Goal: Task Accomplishment & Management: Complete application form

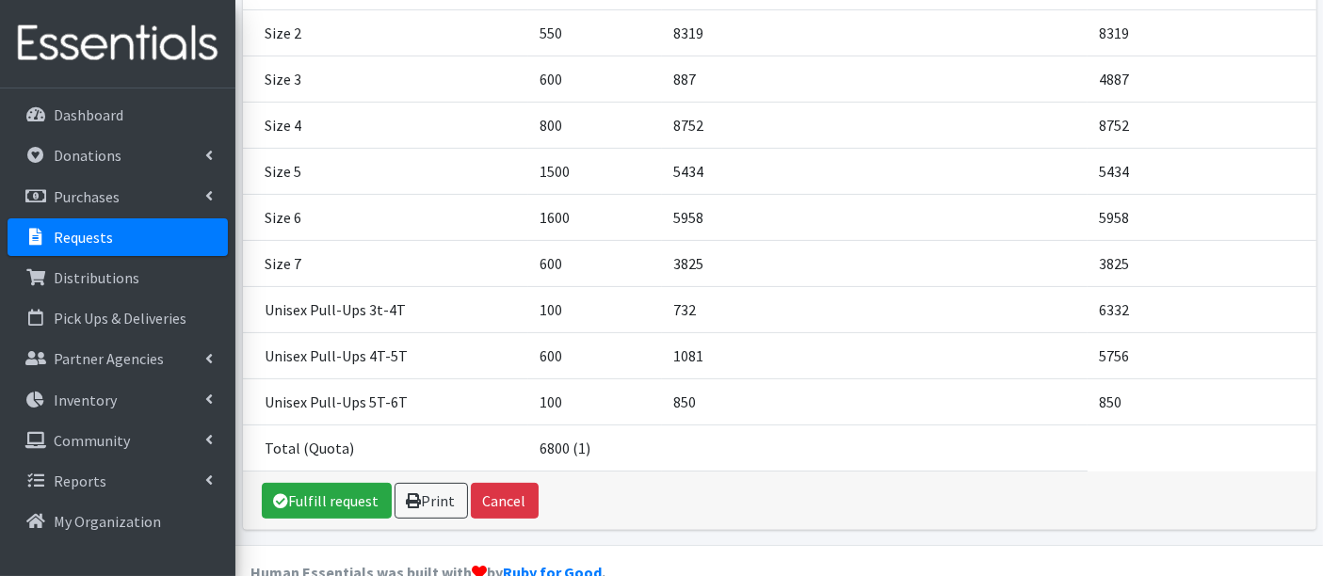
scroll to position [481, 0]
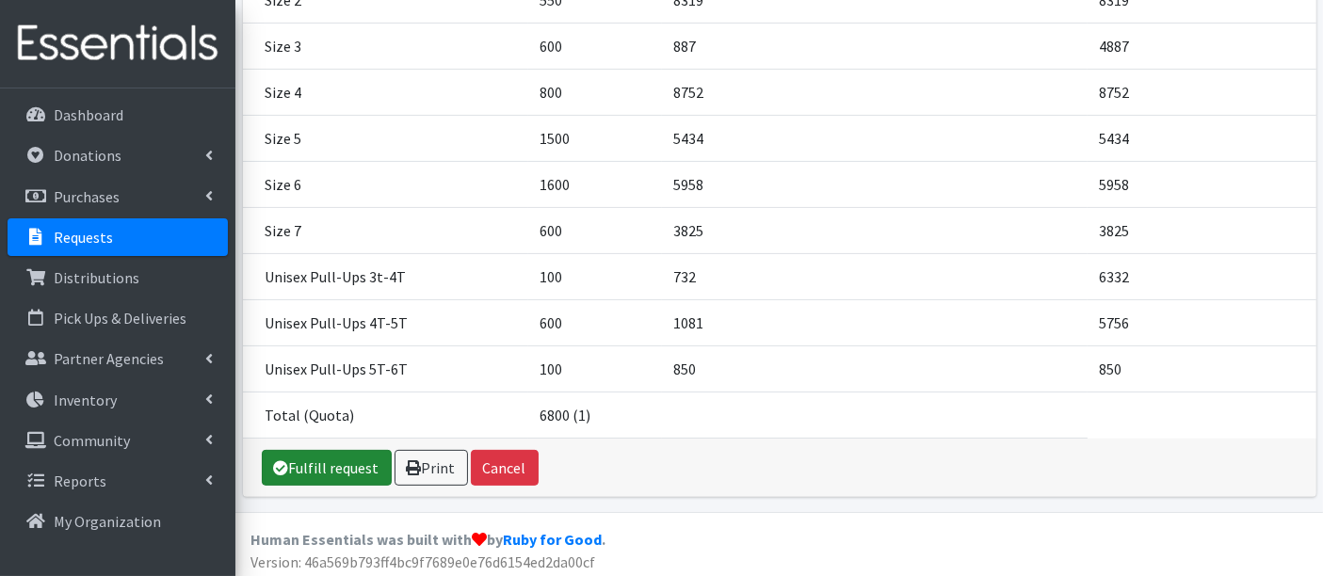
click at [325, 465] on link "Fulfill request" at bounding box center [327, 468] width 130 height 36
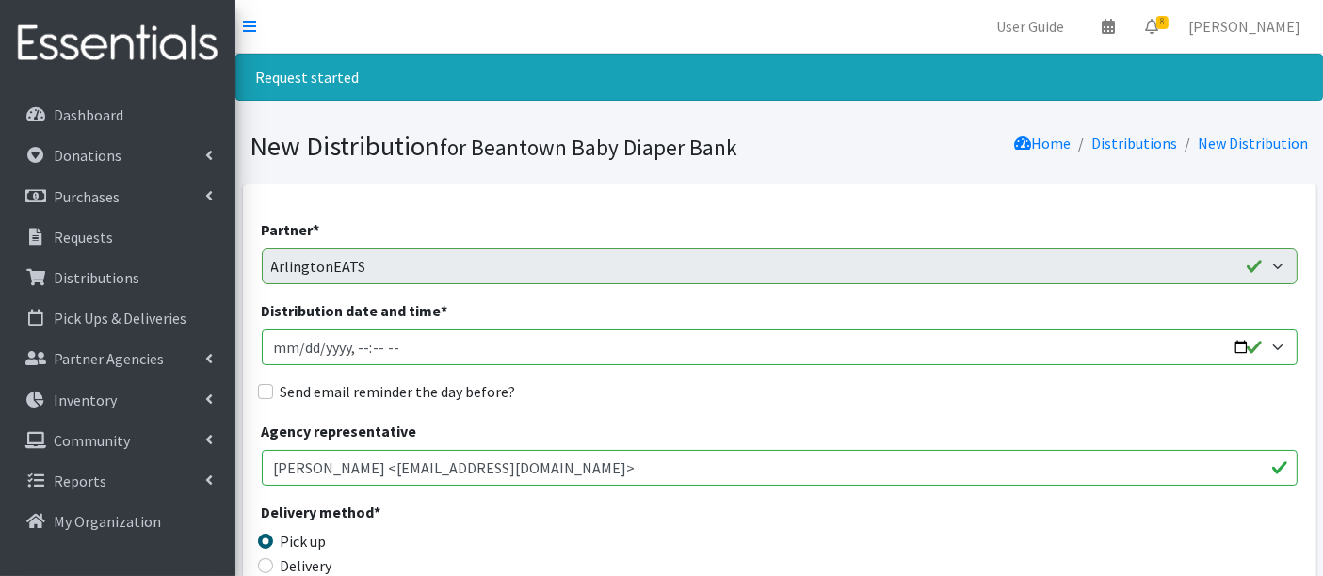
click at [299, 346] on input "Distribution date and time *" at bounding box center [780, 348] width 1036 height 36
type input "[DATE]T11:50"
click at [625, 539] on div "Delivery method * Pick up Delivery Shipped Shipping cost" at bounding box center [780, 560] width 1036 height 118
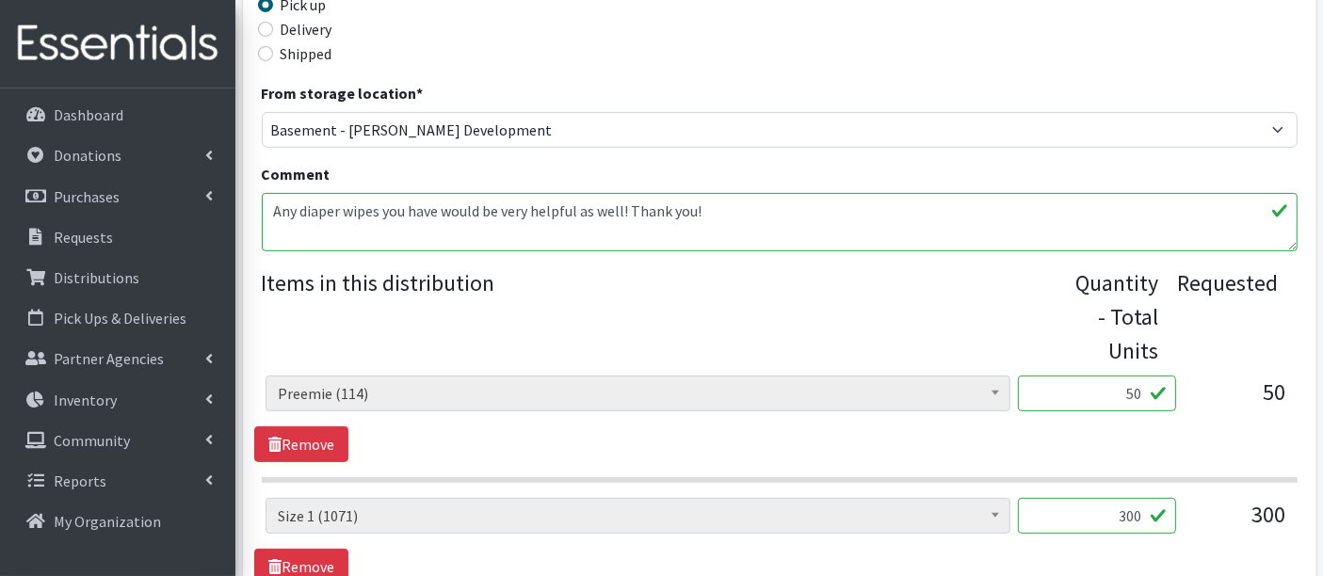
scroll to position [732, 0]
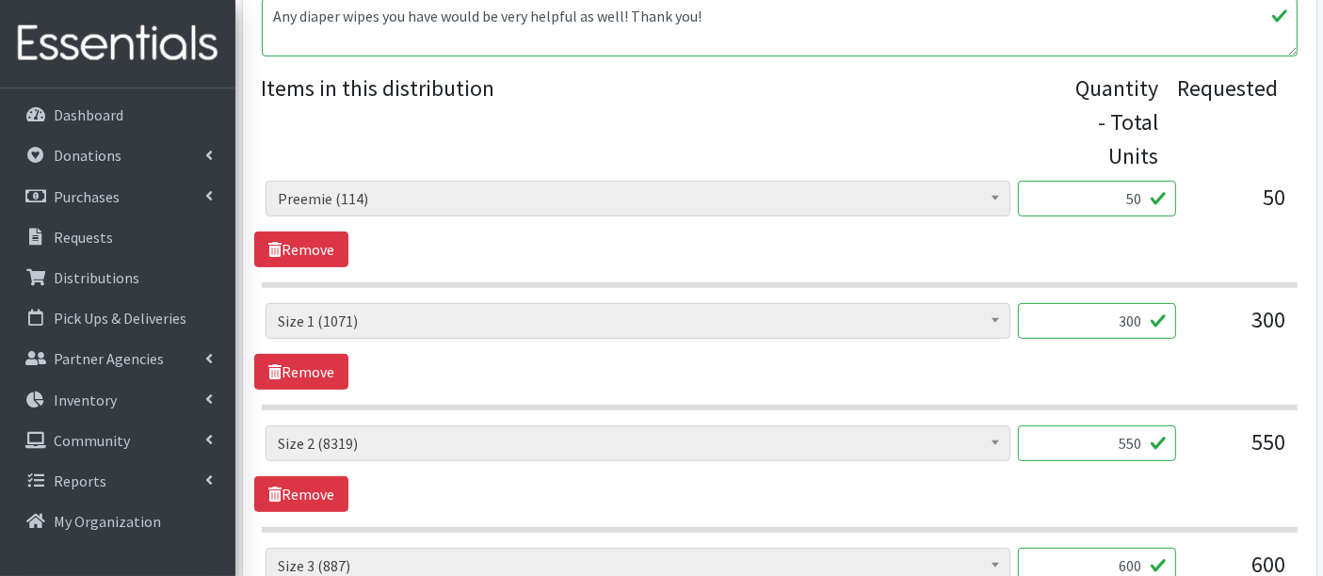
click at [1135, 196] on input "50" at bounding box center [1097, 199] width 158 height 36
type input "54"
click at [1132, 315] on input "300" at bounding box center [1097, 321] width 158 height 36
type input "305"
click at [1137, 442] on input "550" at bounding box center [1097, 444] width 158 height 36
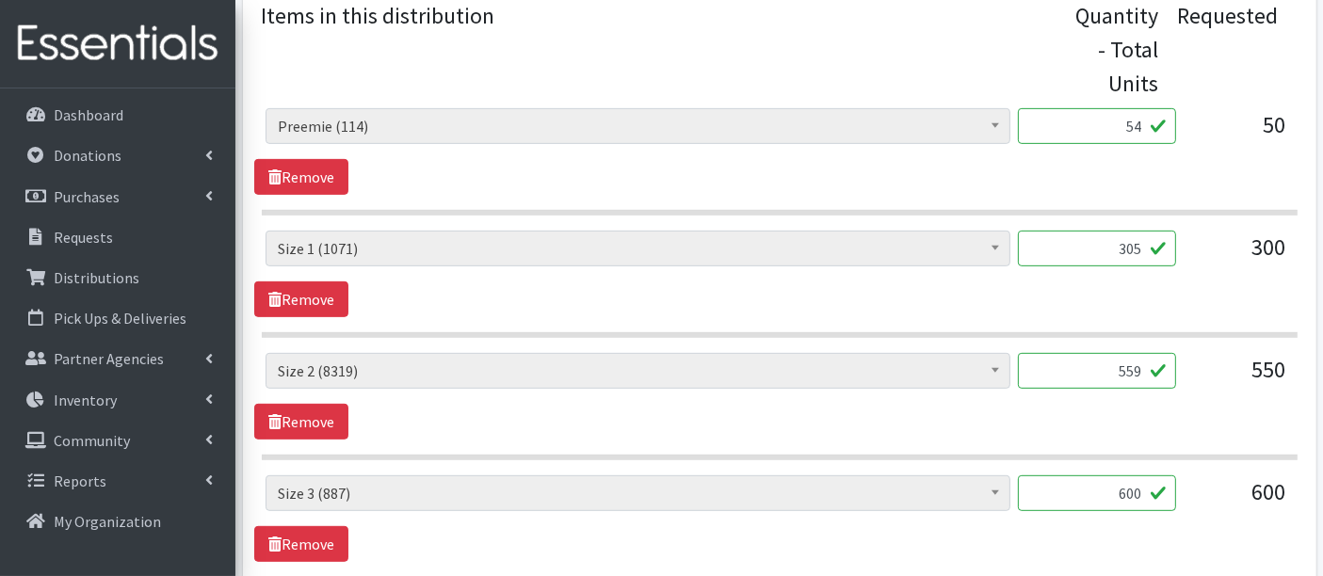
scroll to position [836, 0]
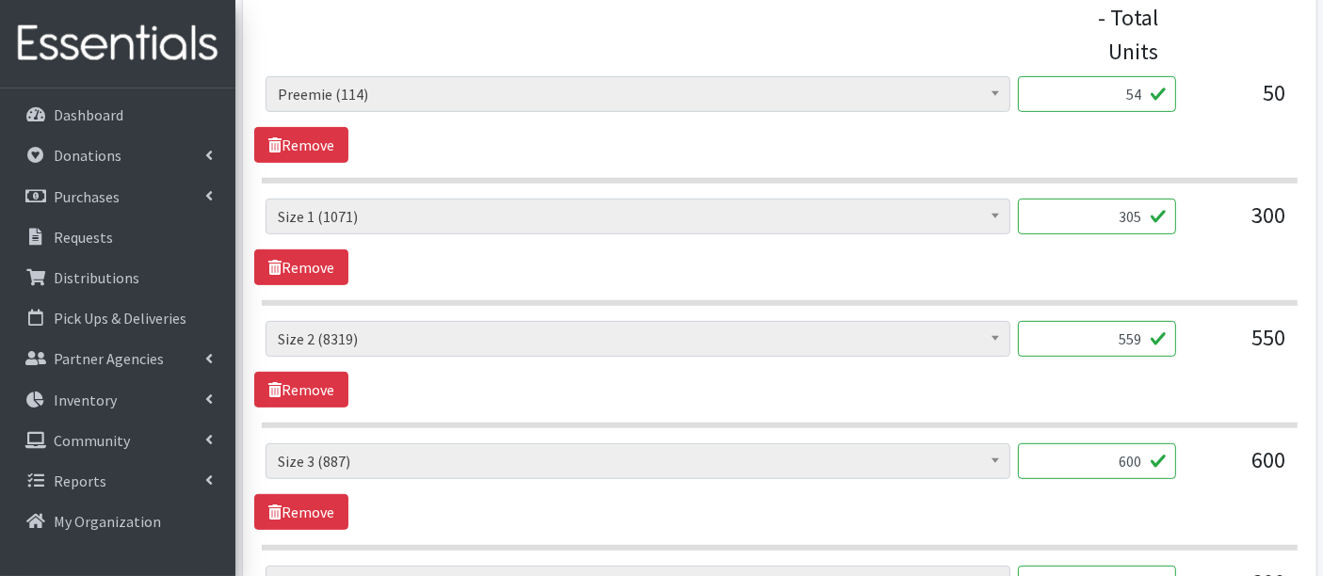
type input "559"
drag, startPoint x: 1146, startPoint y: 460, endPoint x: 1121, endPoint y: 456, distance: 25.7
click at [1121, 456] on input "600" at bounding box center [1097, 462] width 158 height 36
type input "594"
click at [1112, 494] on div "Boys Pull-Ups 3T-4T (85) Boys Pull-Ups 2T-3T (62) Boys Pull-Ups 4T-5T (102) Boy…" at bounding box center [779, 487] width 1050 height 87
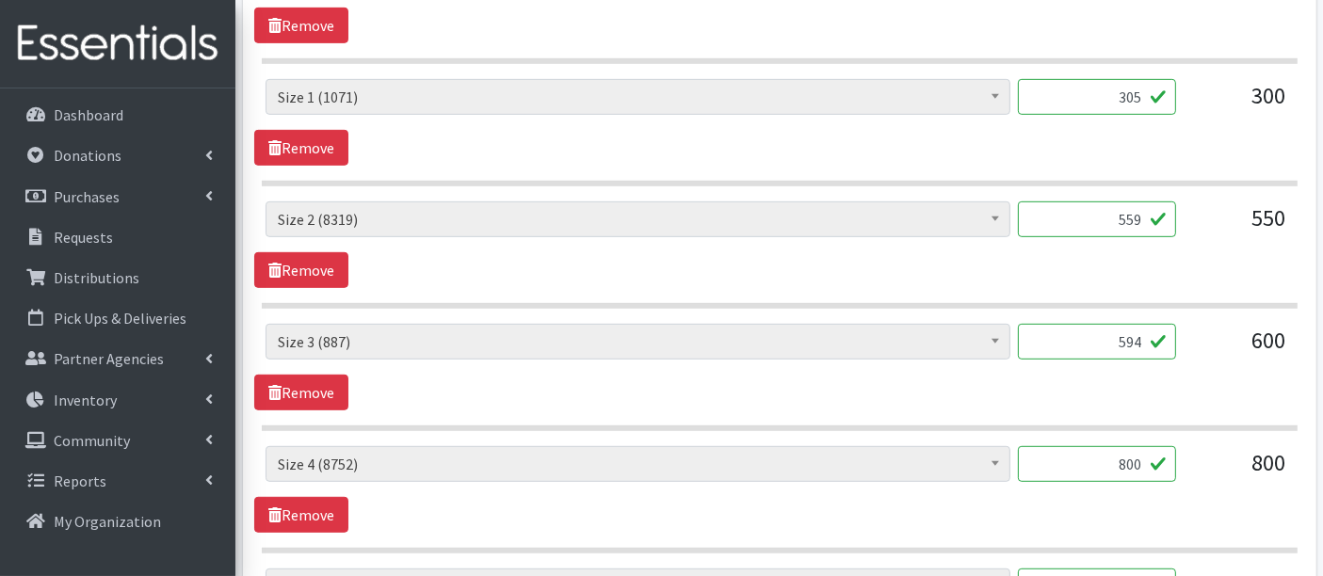
scroll to position [1151, 0]
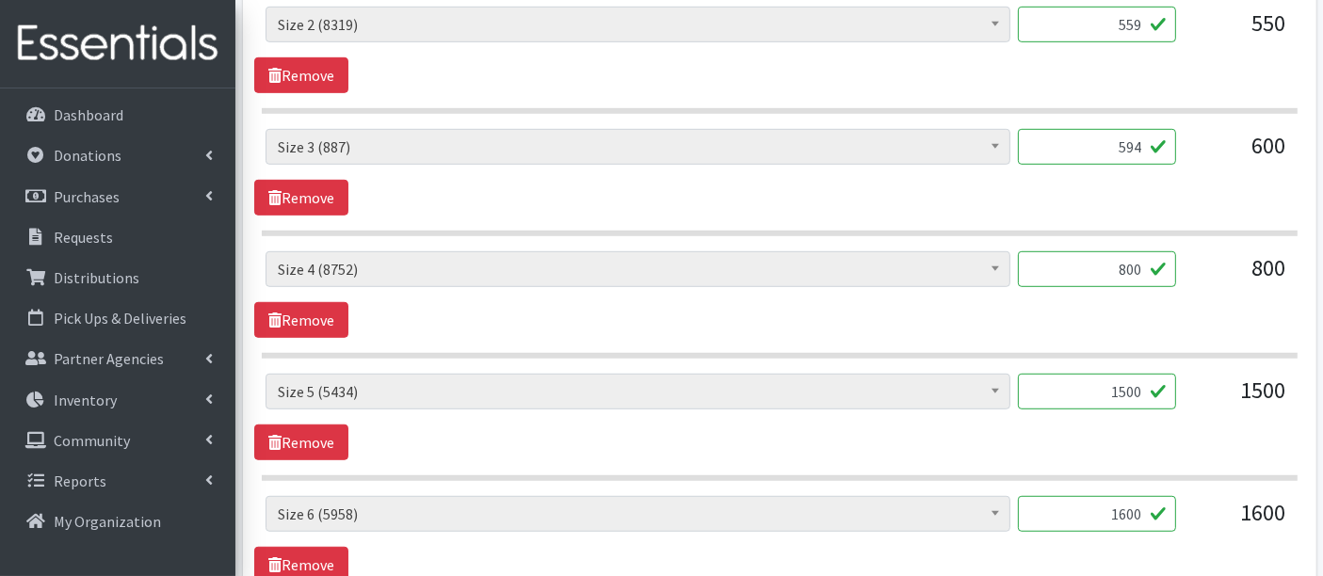
drag, startPoint x: 1140, startPoint y: 270, endPoint x: 1129, endPoint y: 266, distance: 12.2
click at [1129, 266] on input "800" at bounding box center [1097, 269] width 158 height 36
type input "817"
click at [1083, 383] on input "1500" at bounding box center [1097, 392] width 158 height 36
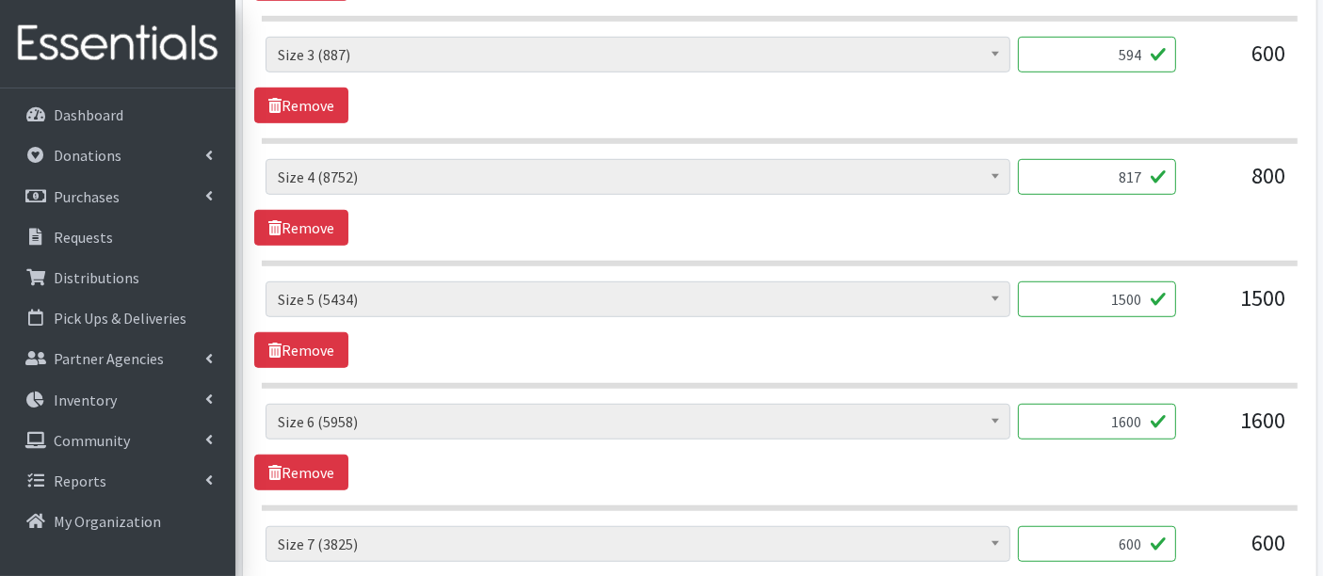
scroll to position [1360, 0]
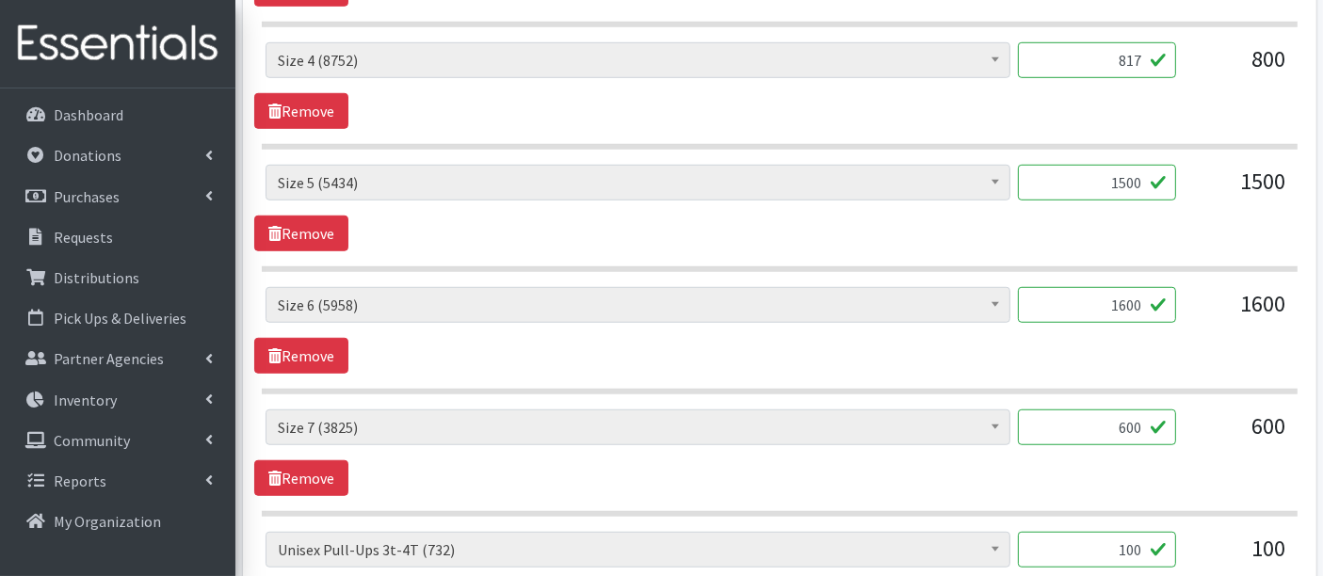
click at [1090, 308] on input "1600" at bounding box center [1097, 305] width 158 height 36
click at [1094, 437] on input "600" at bounding box center [1097, 428] width 158 height 36
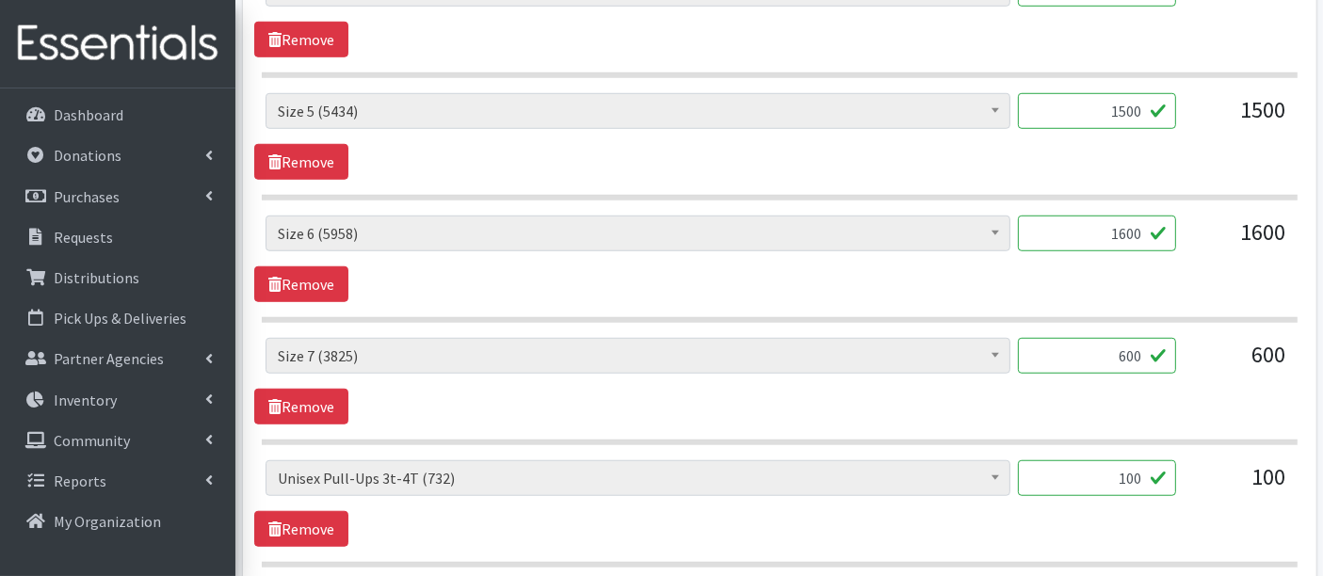
scroll to position [1464, 0]
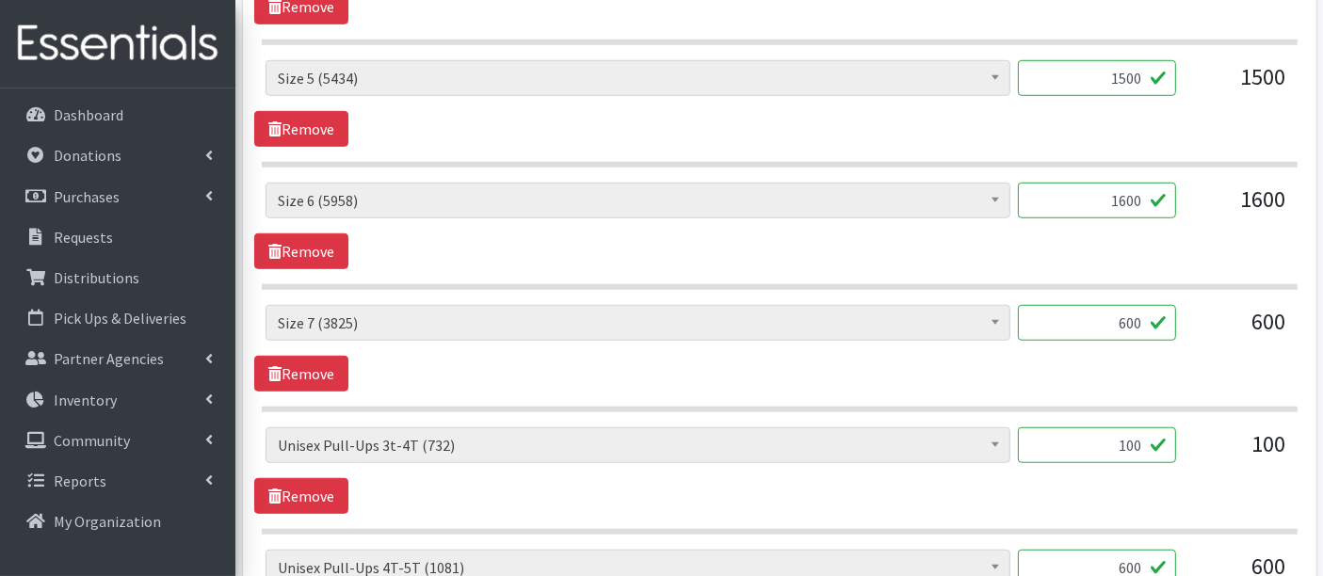
click at [1100, 440] on input "100" at bounding box center [1097, 446] width 158 height 36
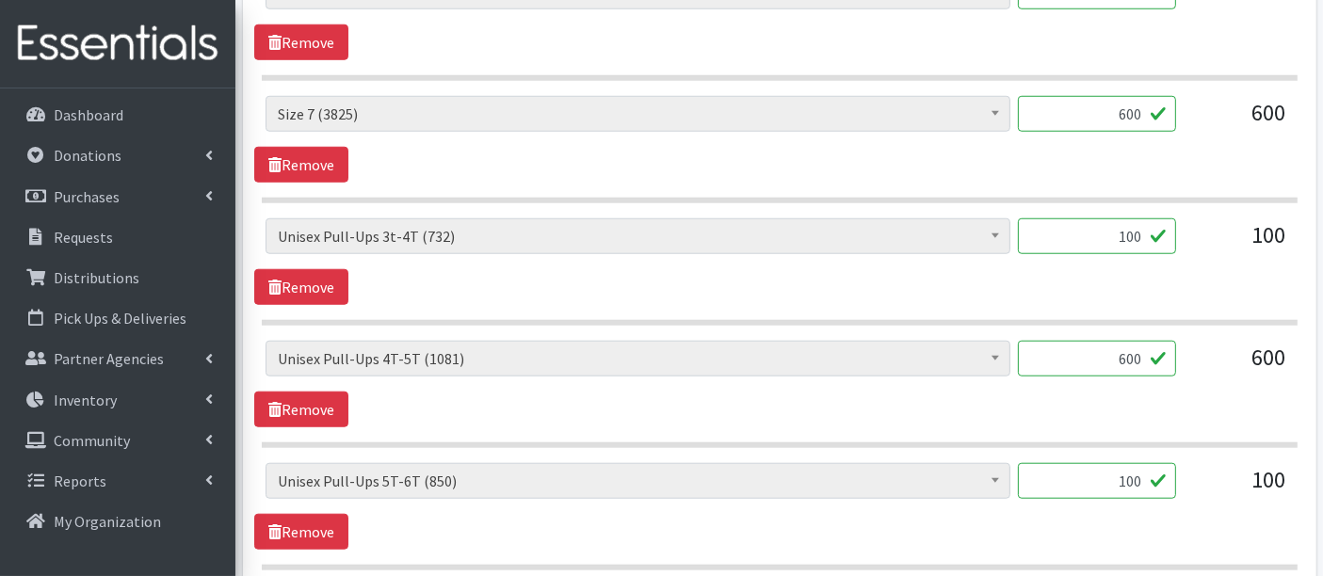
scroll to position [1673, 0]
drag, startPoint x: 1143, startPoint y: 468, endPoint x: 1132, endPoint y: 467, distance: 11.3
click at [1132, 467] on input "100" at bounding box center [1097, 481] width 158 height 36
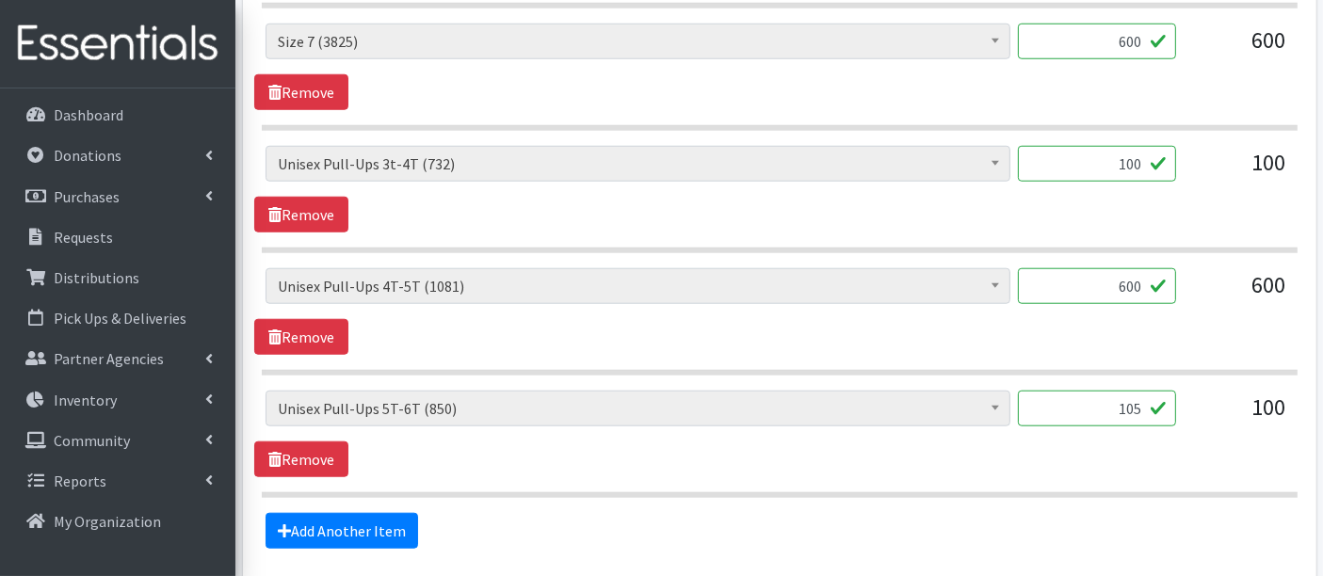
scroll to position [1778, 0]
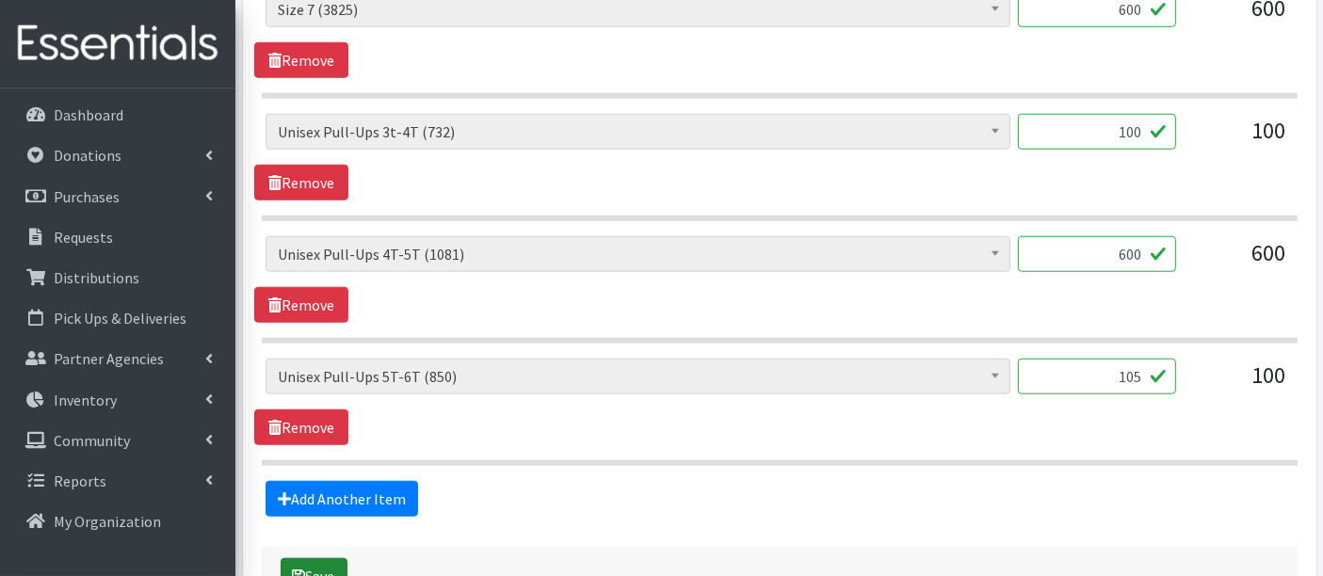
type input "105"
click at [318, 558] on button "Save" at bounding box center [314, 576] width 67 height 36
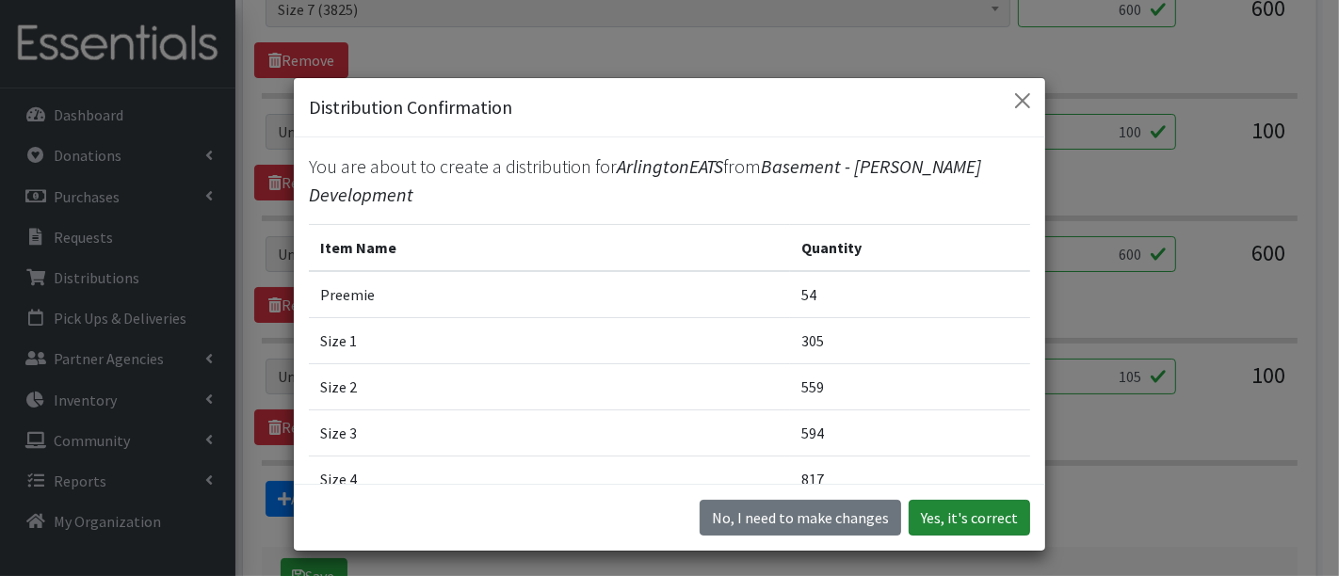
click at [935, 507] on button "Yes, it's correct" at bounding box center [969, 518] width 121 height 36
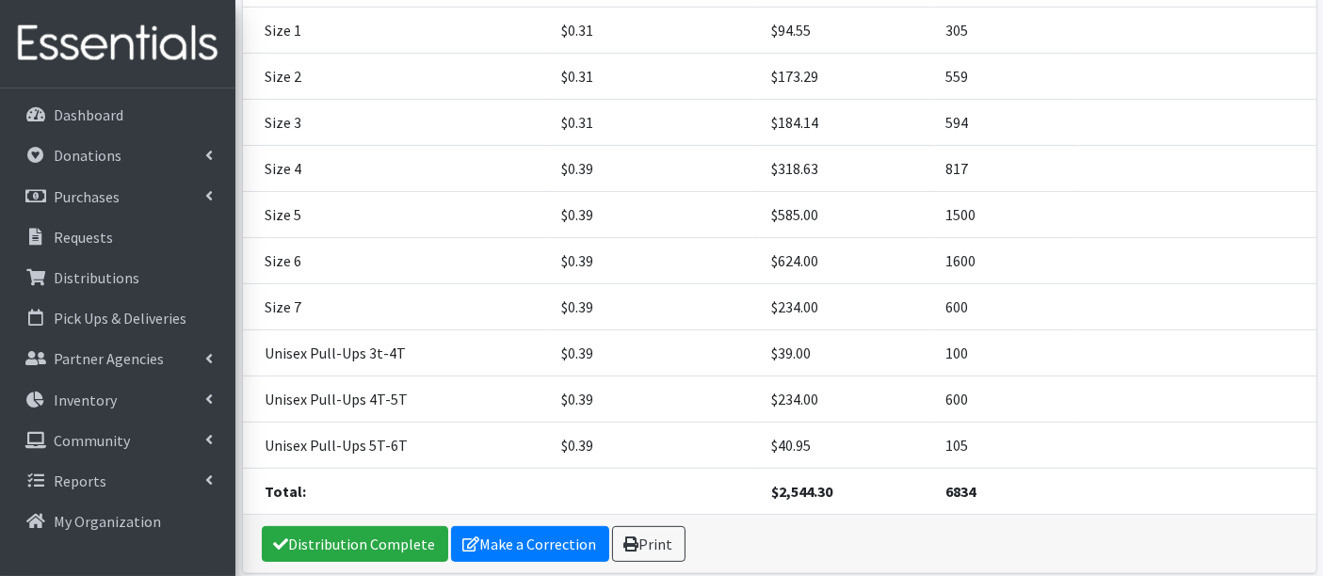
scroll to position [532, 0]
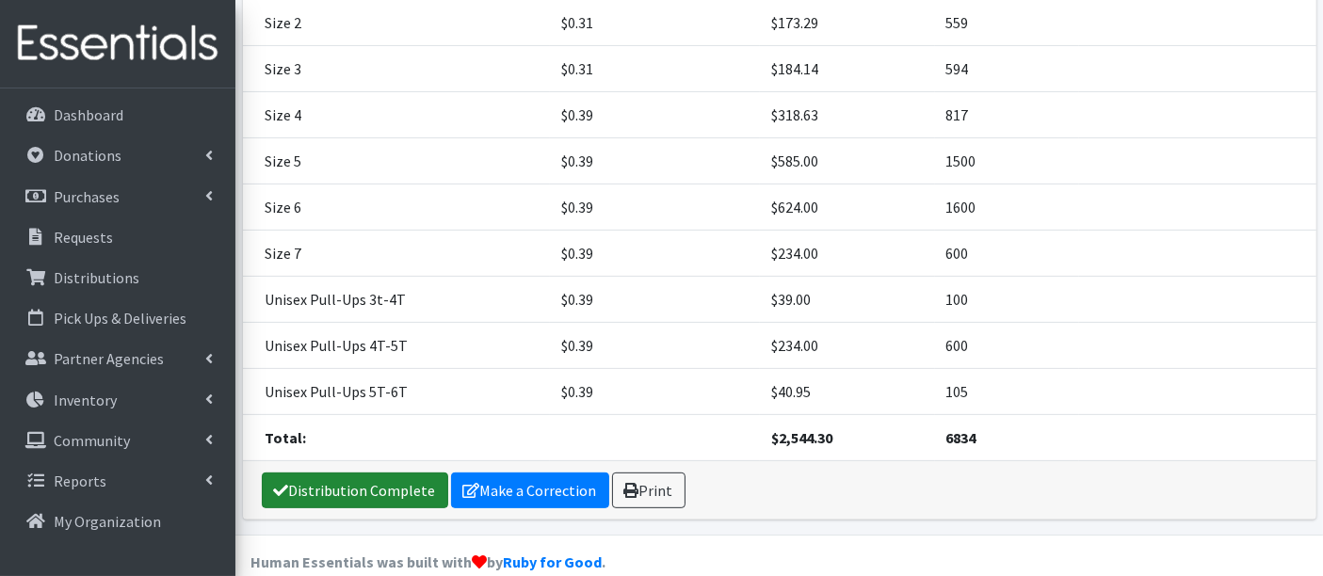
click at [332, 473] on link "Distribution Complete" at bounding box center [355, 491] width 186 height 36
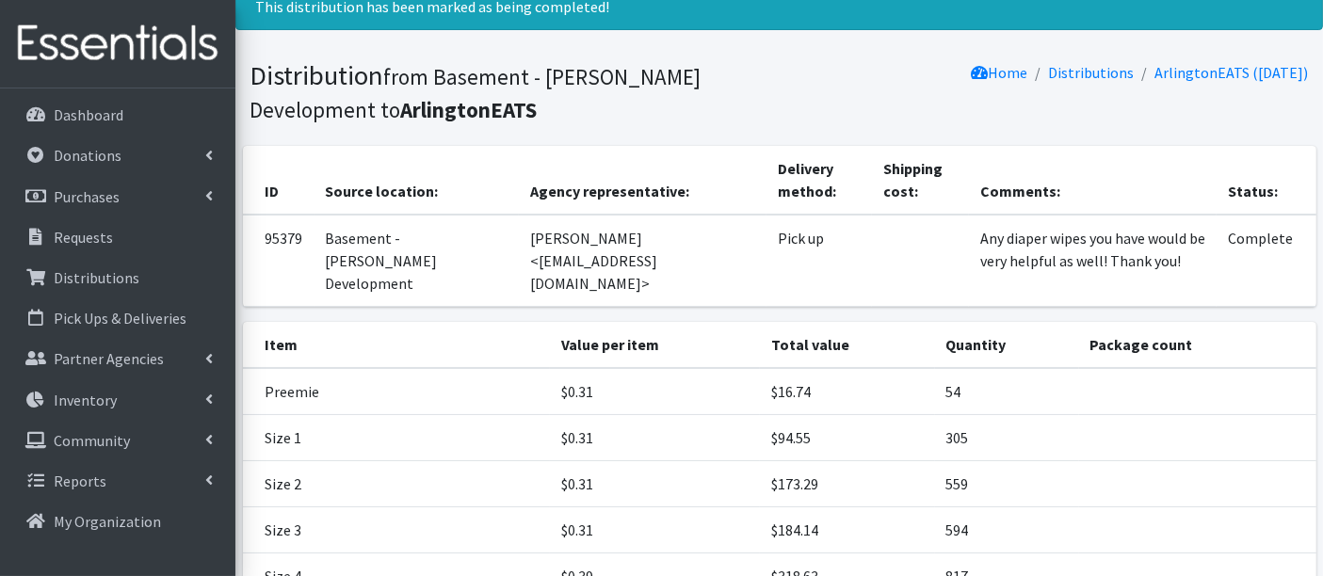
scroll to position [0, 0]
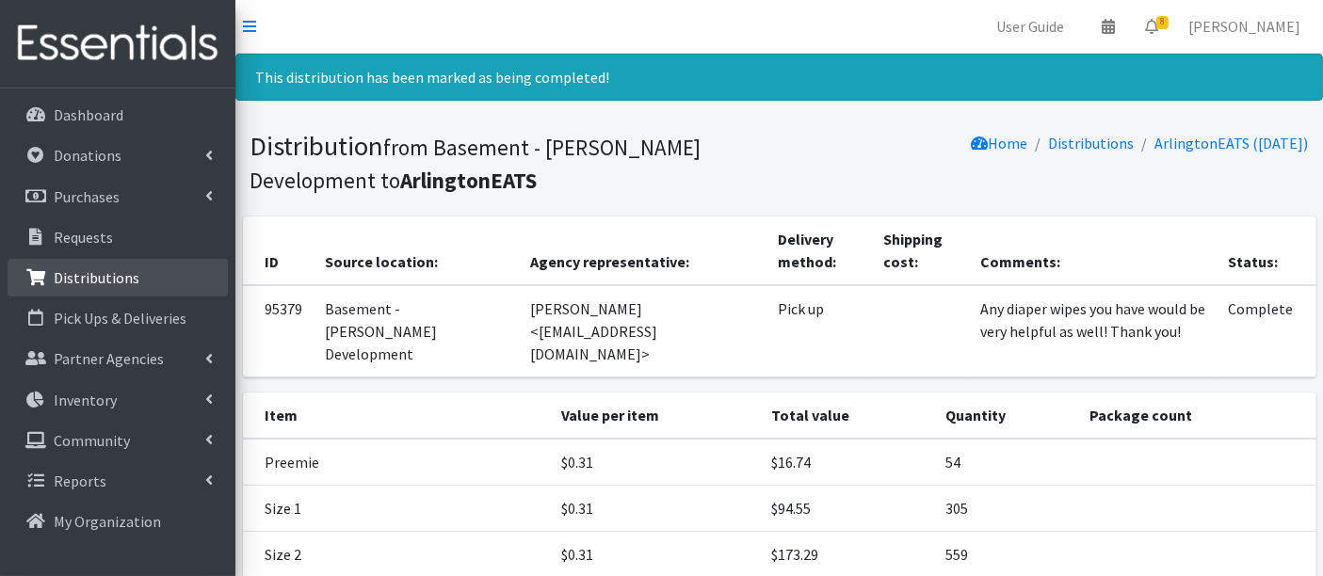
click at [88, 268] on p "Distributions" at bounding box center [97, 277] width 86 height 19
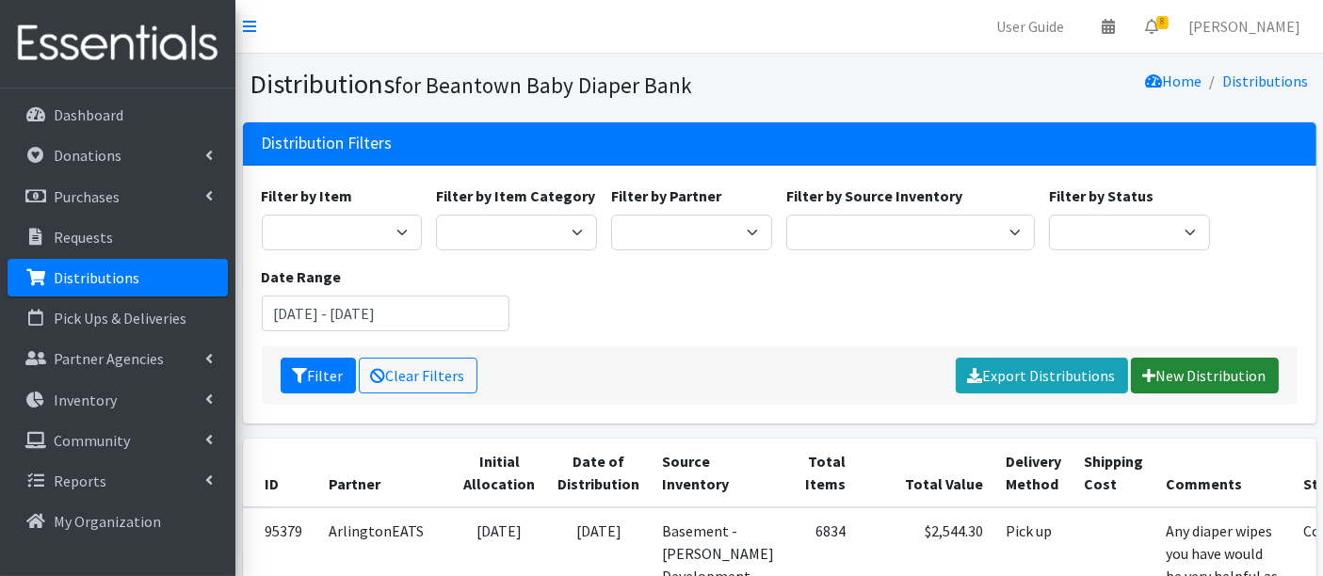
click at [1240, 386] on link "New Distribution" at bounding box center [1205, 376] width 148 height 36
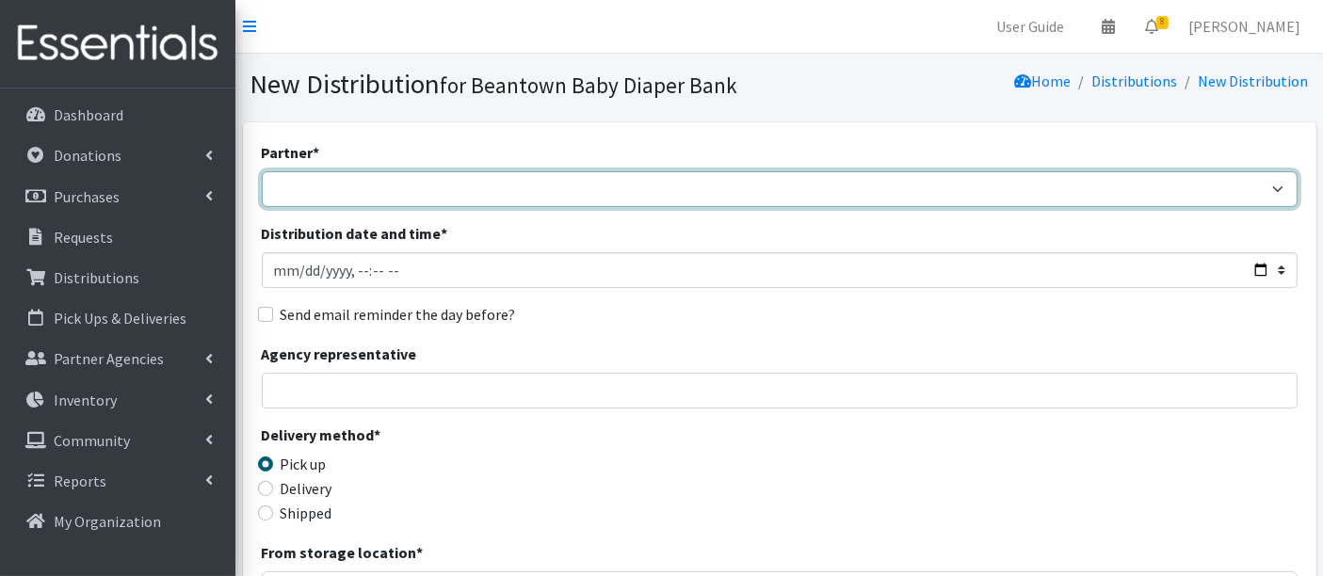
click at [299, 191] on select "ArlingtonEATS Beantown Baby Diaper Depot FamilyACCESS Hanscom Family Services L…" at bounding box center [780, 189] width 1036 height 36
select select "5987"
click at [262, 171] on select "ArlingtonEATS Beantown Baby Diaper Depot FamilyACCESS Hanscom Family Services L…" at bounding box center [780, 189] width 1036 height 36
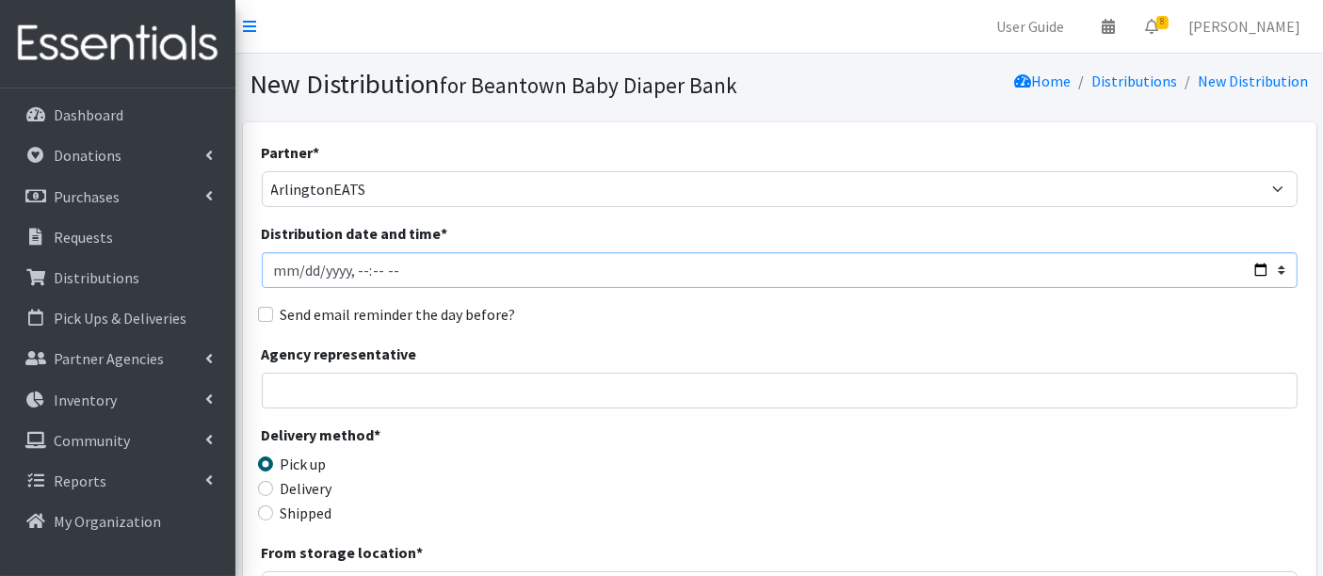
click at [302, 275] on input "Distribution date and time *" at bounding box center [780, 270] width 1036 height 36
click at [374, 267] on input "Distribution date and time *" at bounding box center [780, 270] width 1036 height 36
type input "2025-08-20T11:50"
click at [654, 433] on div "Delivery method * Pick up Delivery Shipped Shipping cost" at bounding box center [780, 483] width 1036 height 118
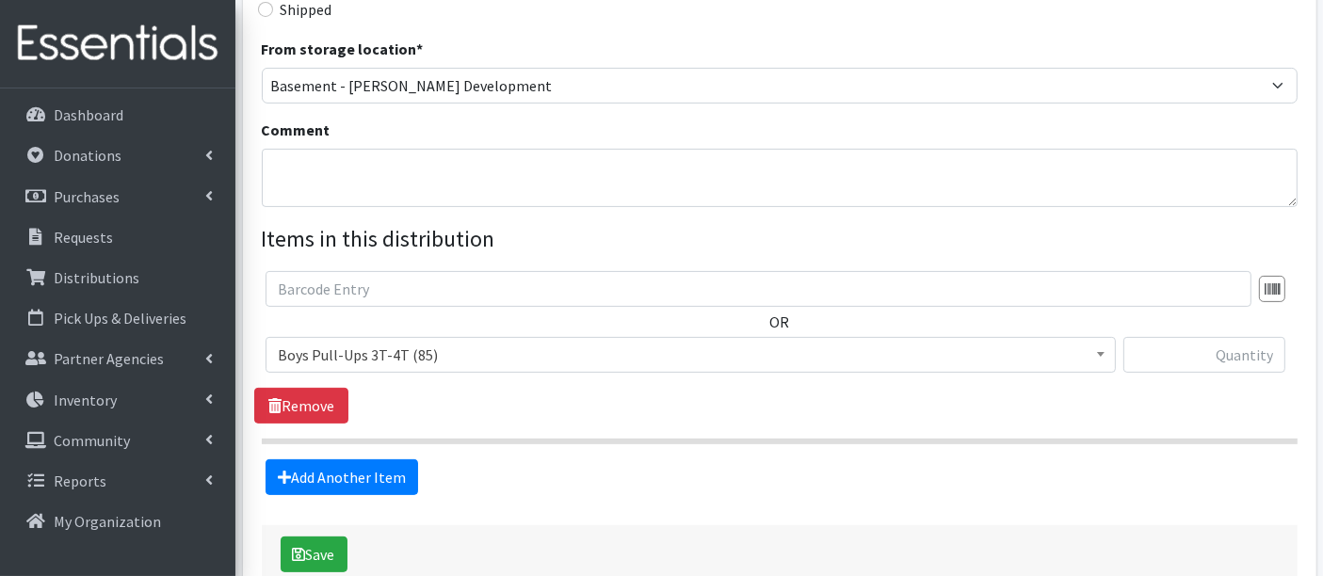
scroll to position [612, 0]
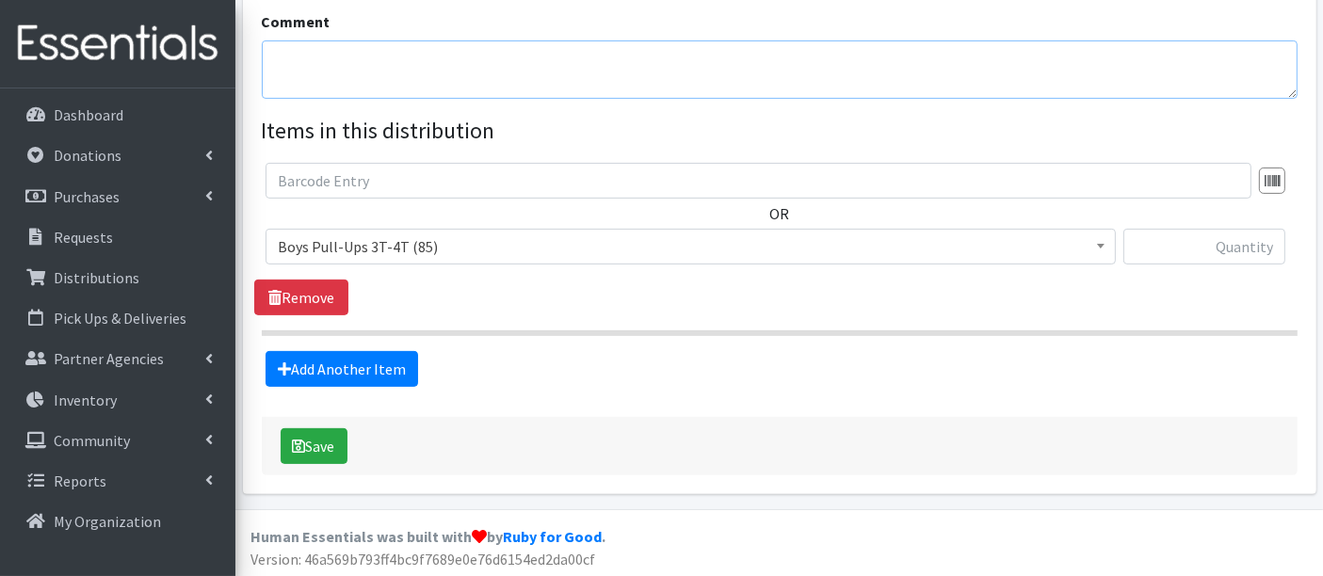
click at [349, 48] on textarea "Comment" at bounding box center [780, 69] width 1036 height 58
type textarea "w"
type textarea "Wipes"
click at [340, 241] on span "Boys Pull-Ups 3T-4T (85)" at bounding box center [691, 247] width 826 height 26
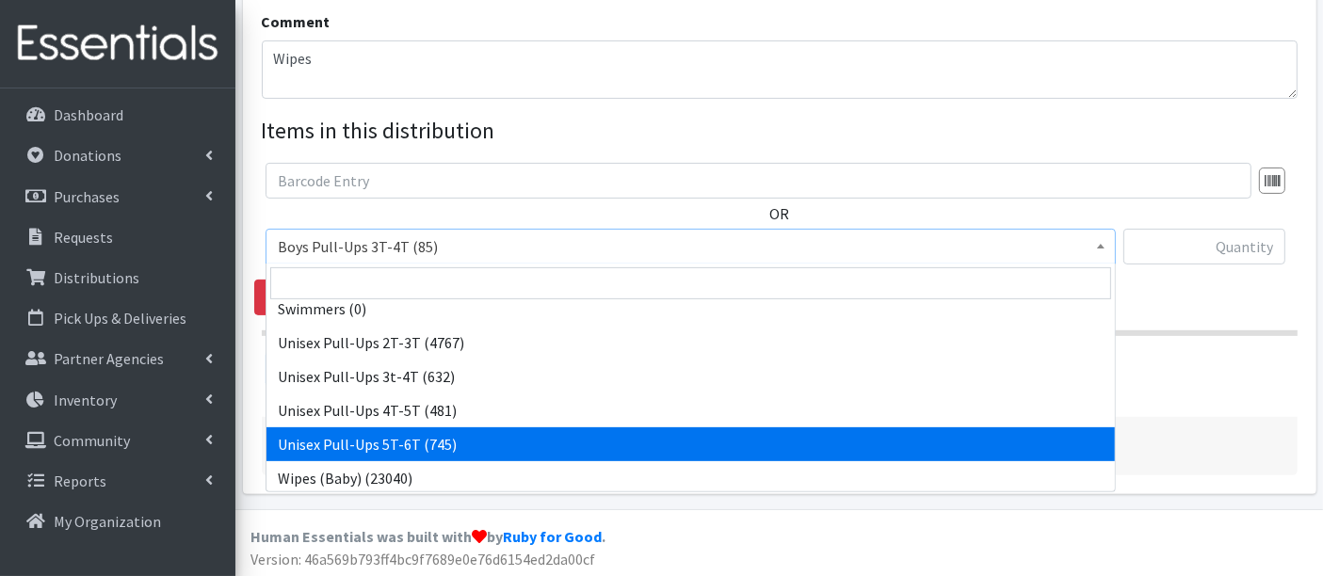
scroll to position [692, 0]
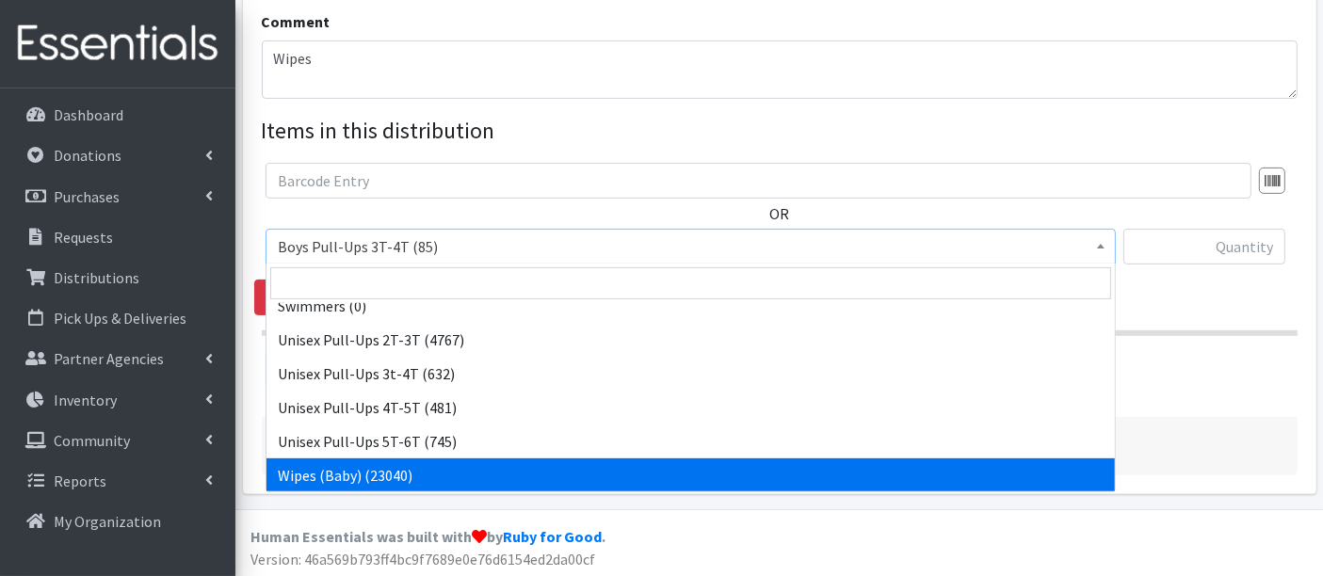
select select "14930"
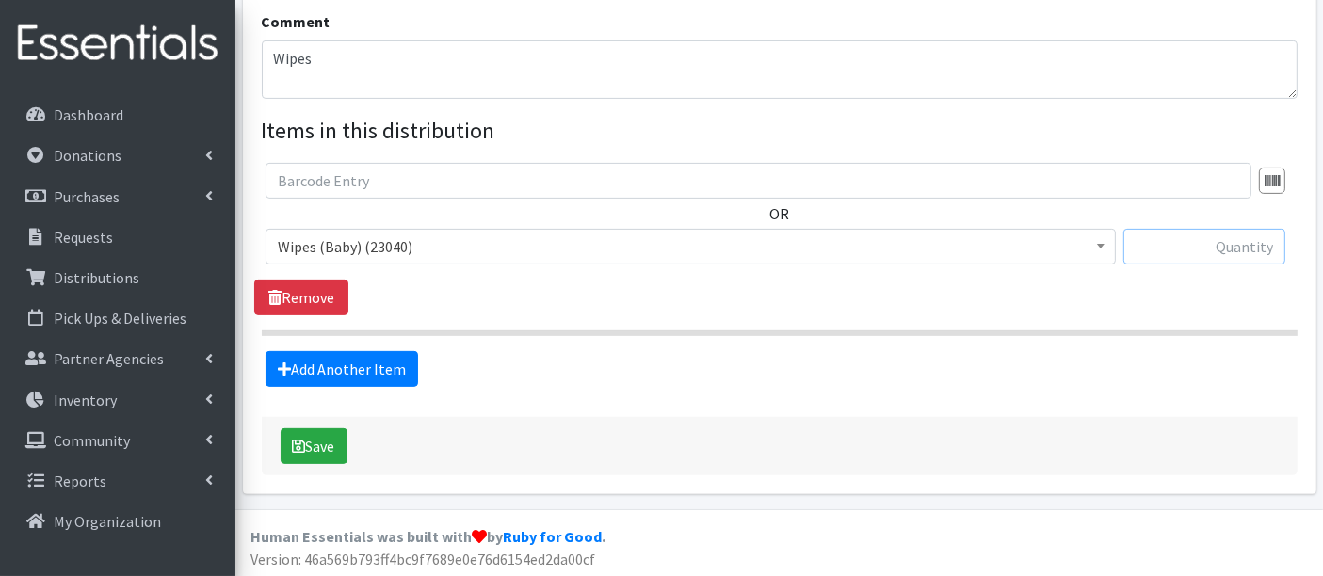
click at [1234, 240] on input "text" at bounding box center [1204, 247] width 162 height 36
type input "2880"
click at [312, 445] on button "Save" at bounding box center [314, 446] width 67 height 36
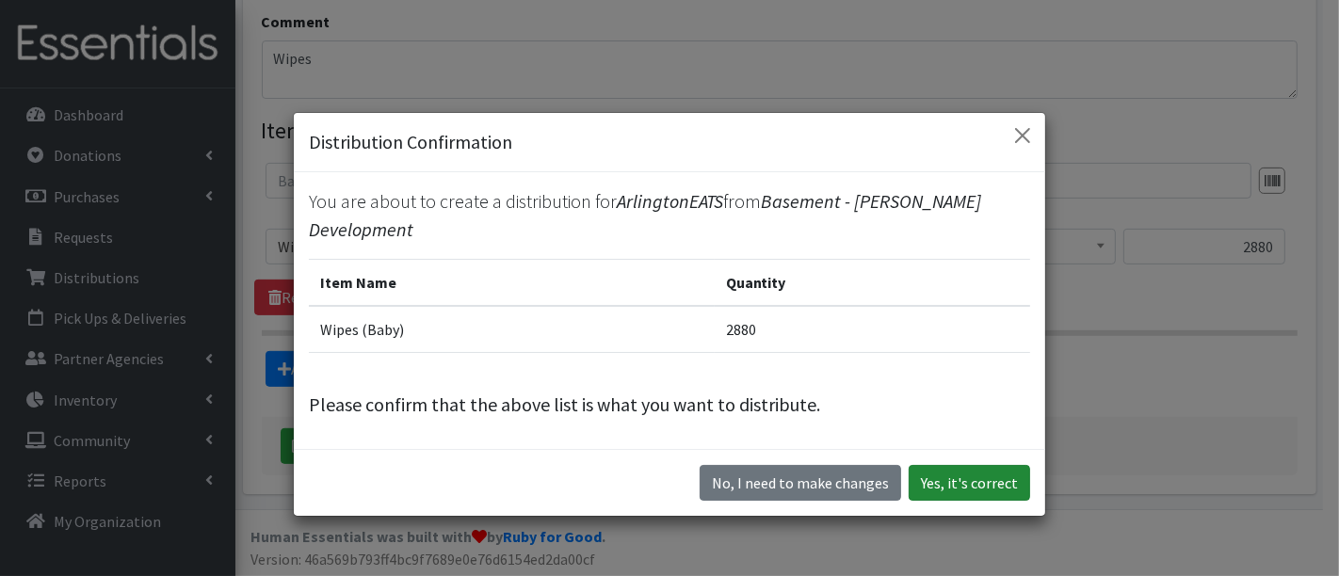
click at [966, 492] on button "Yes, it's correct" at bounding box center [969, 483] width 121 height 36
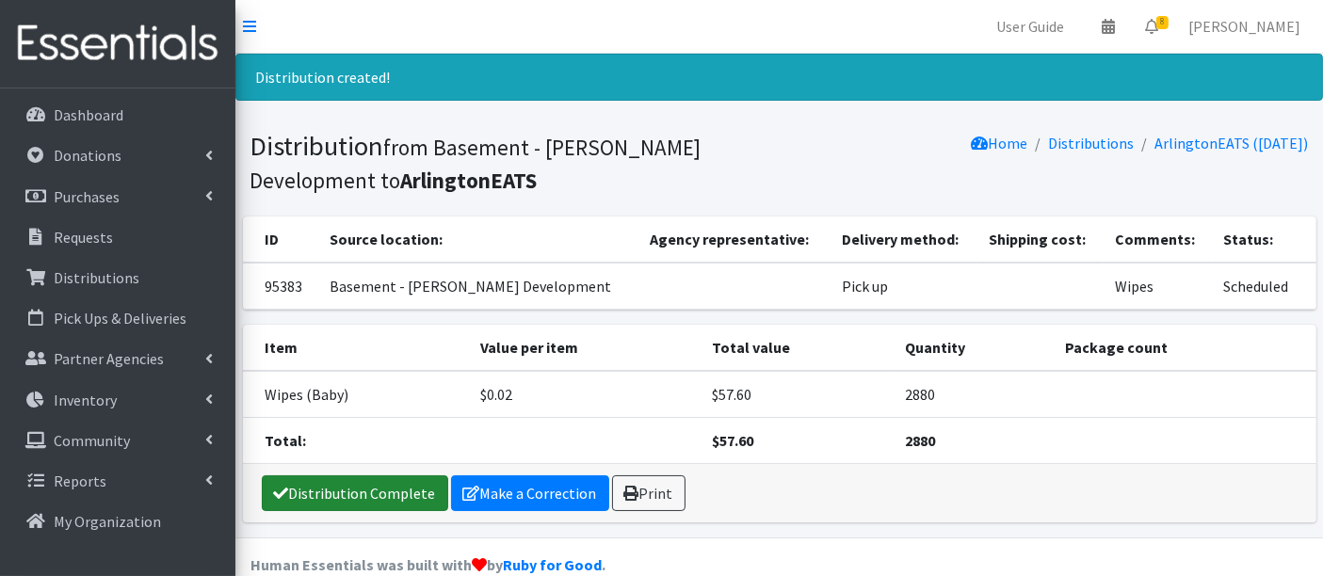
drag, startPoint x: 345, startPoint y: 493, endPoint x: 360, endPoint y: 487, distance: 16.1
click at [347, 491] on link "Distribution Complete" at bounding box center [355, 494] width 186 height 36
